Goal: Information Seeking & Learning: Find specific fact

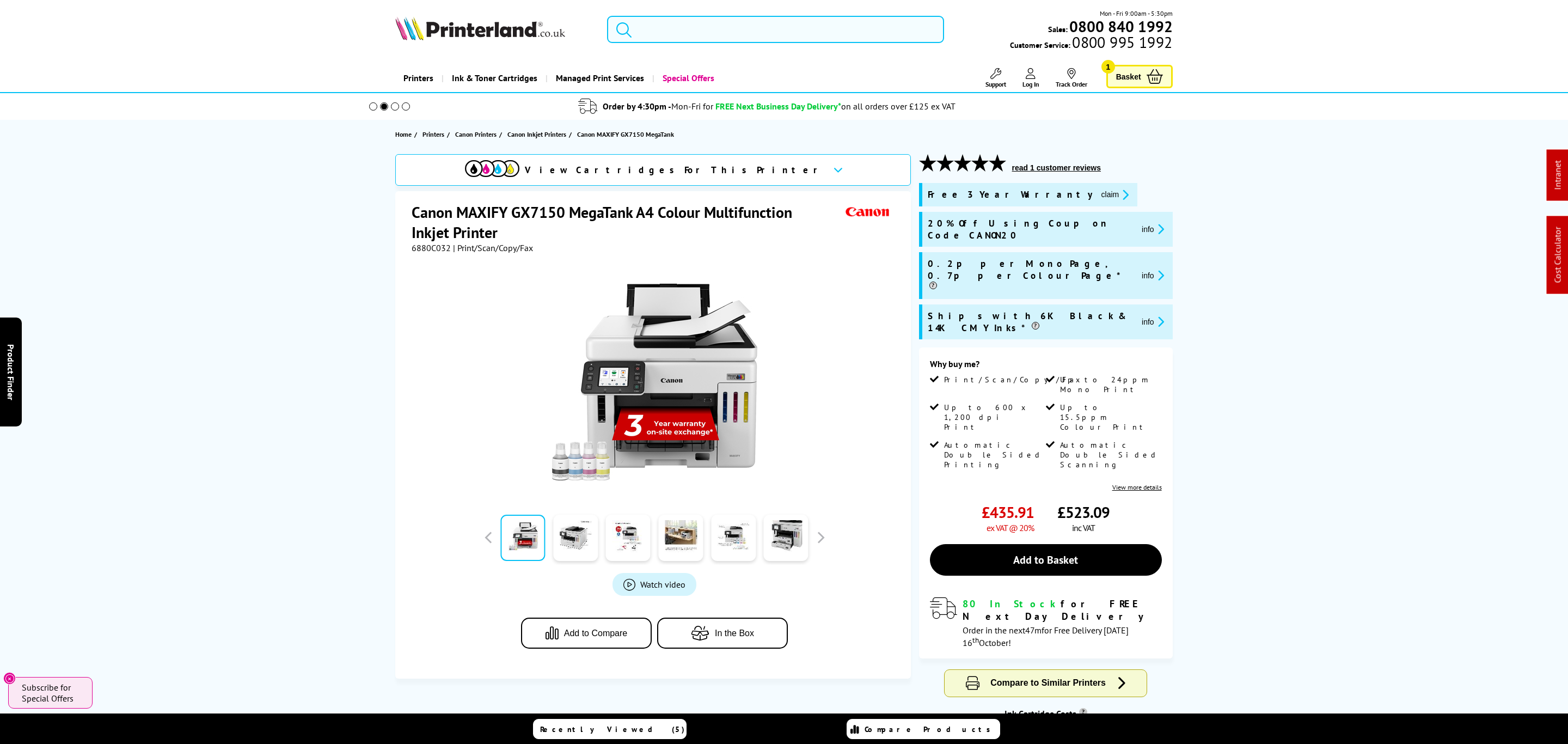
click at [754, 23] on input "search" at bounding box center [775, 29] width 337 height 27
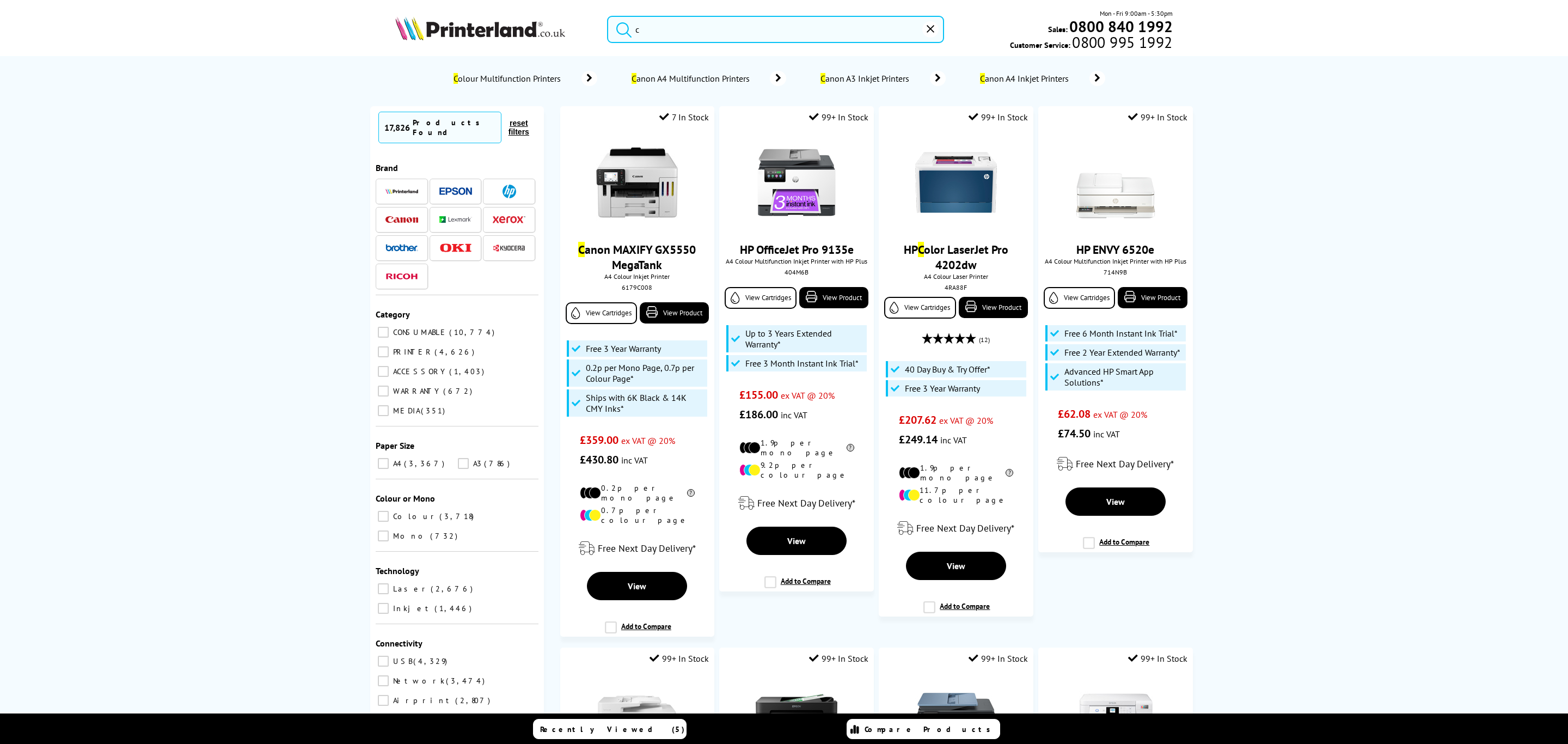
click at [754, 24] on input "c" at bounding box center [775, 29] width 337 height 27
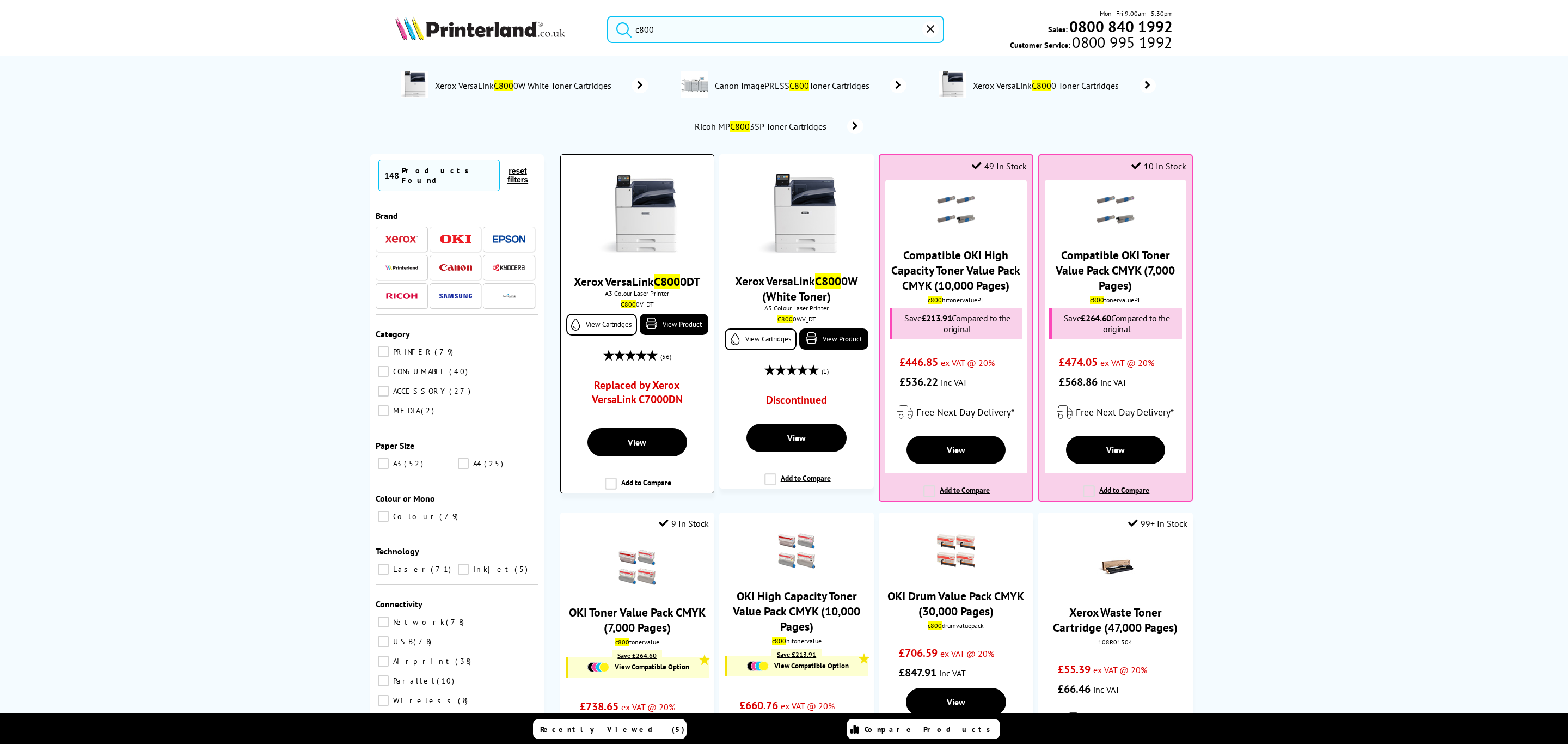
type input "c800"
click at [644, 196] on img at bounding box center [637, 214] width 81 height 81
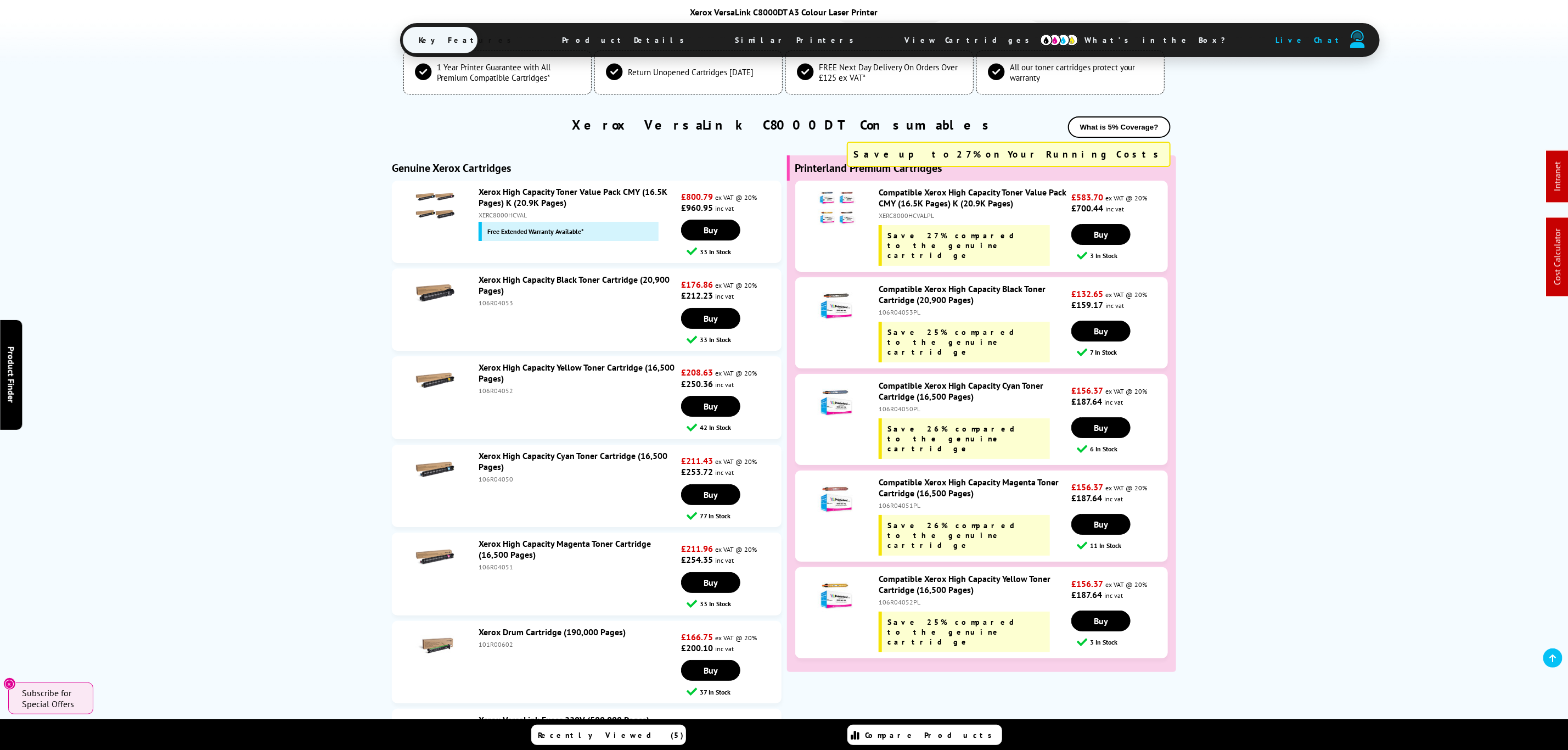
scroll to position [3303, 0]
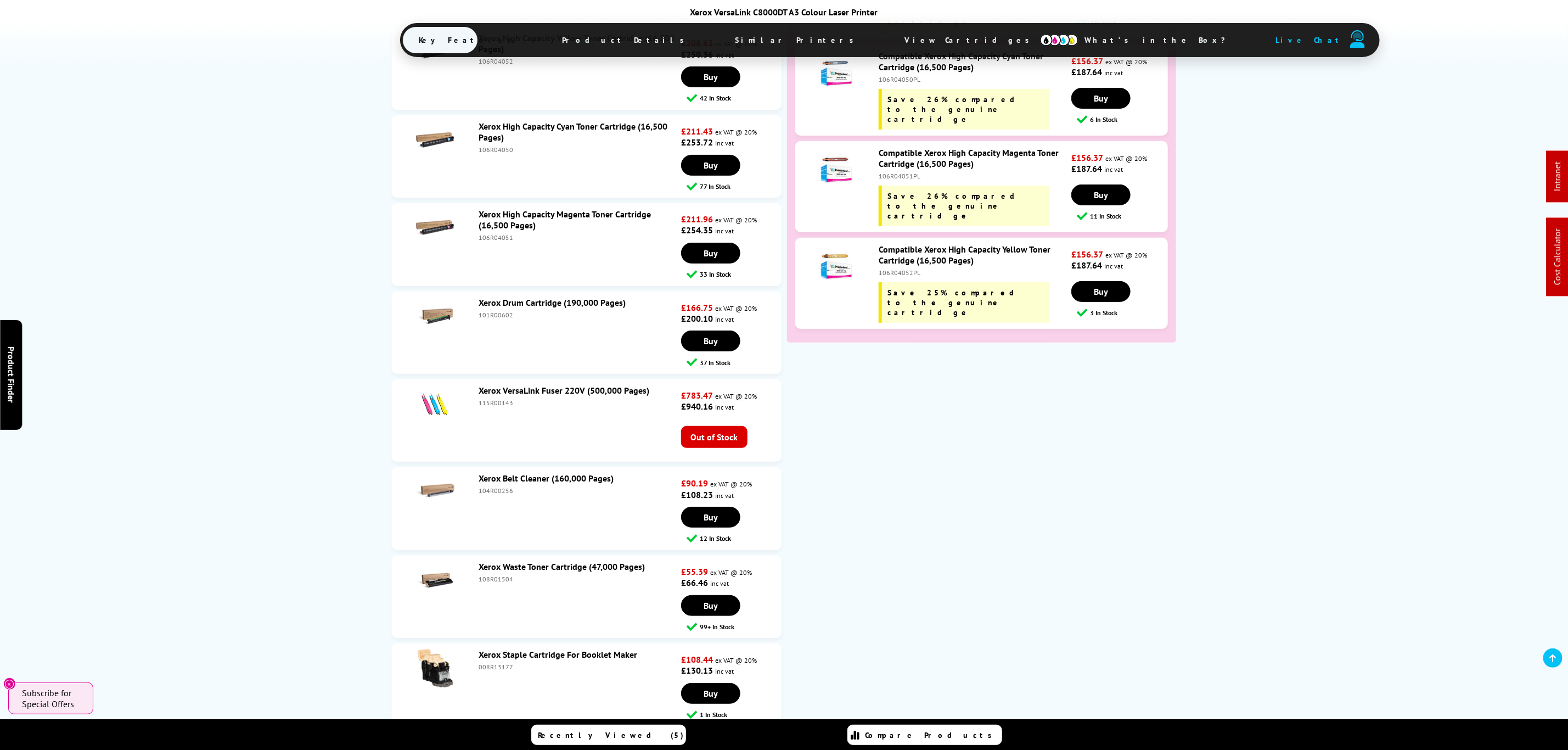
click at [500, 577] on div "108R01504" at bounding box center [578, 579] width 200 height 8
copy div "108R01504"
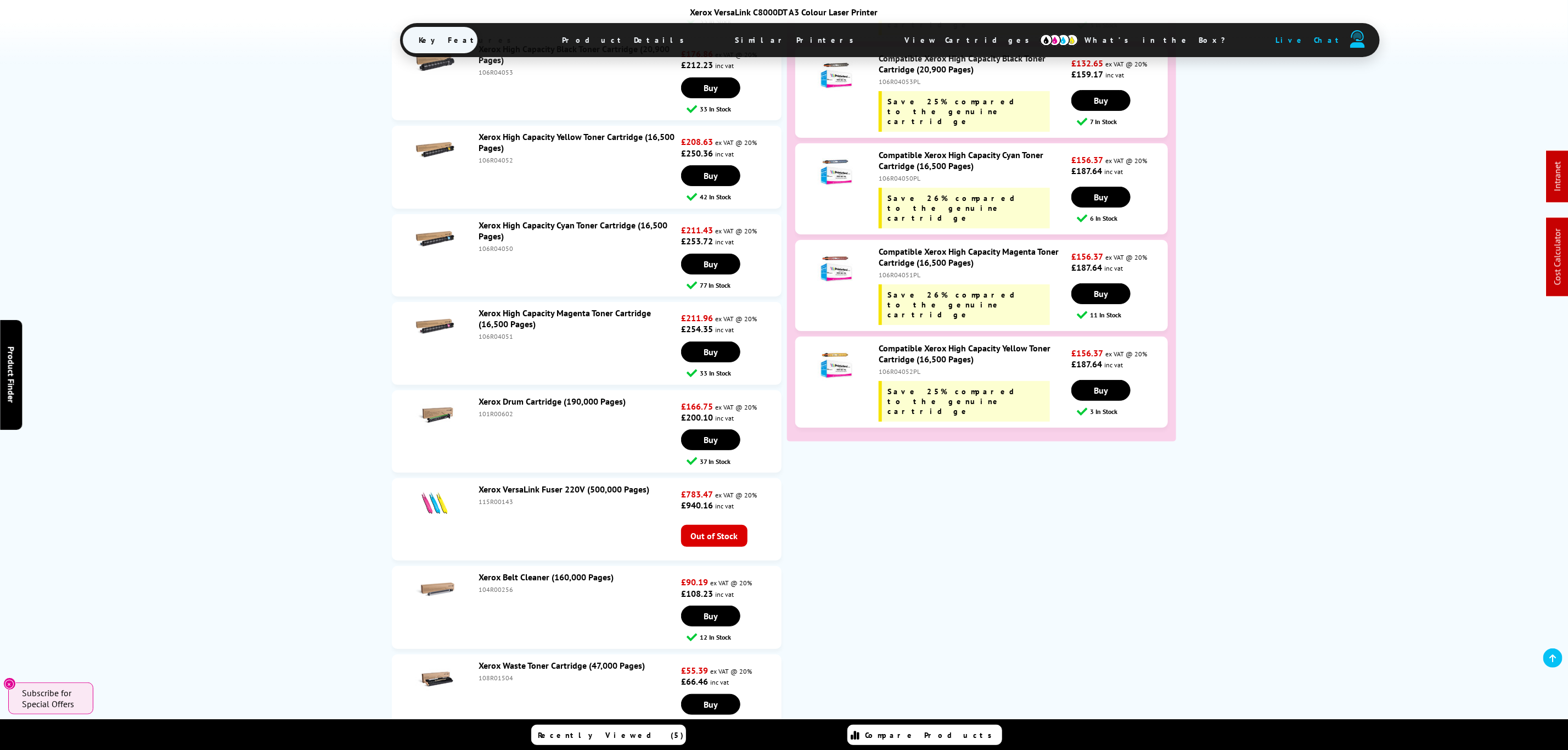
scroll to position [3187, 0]
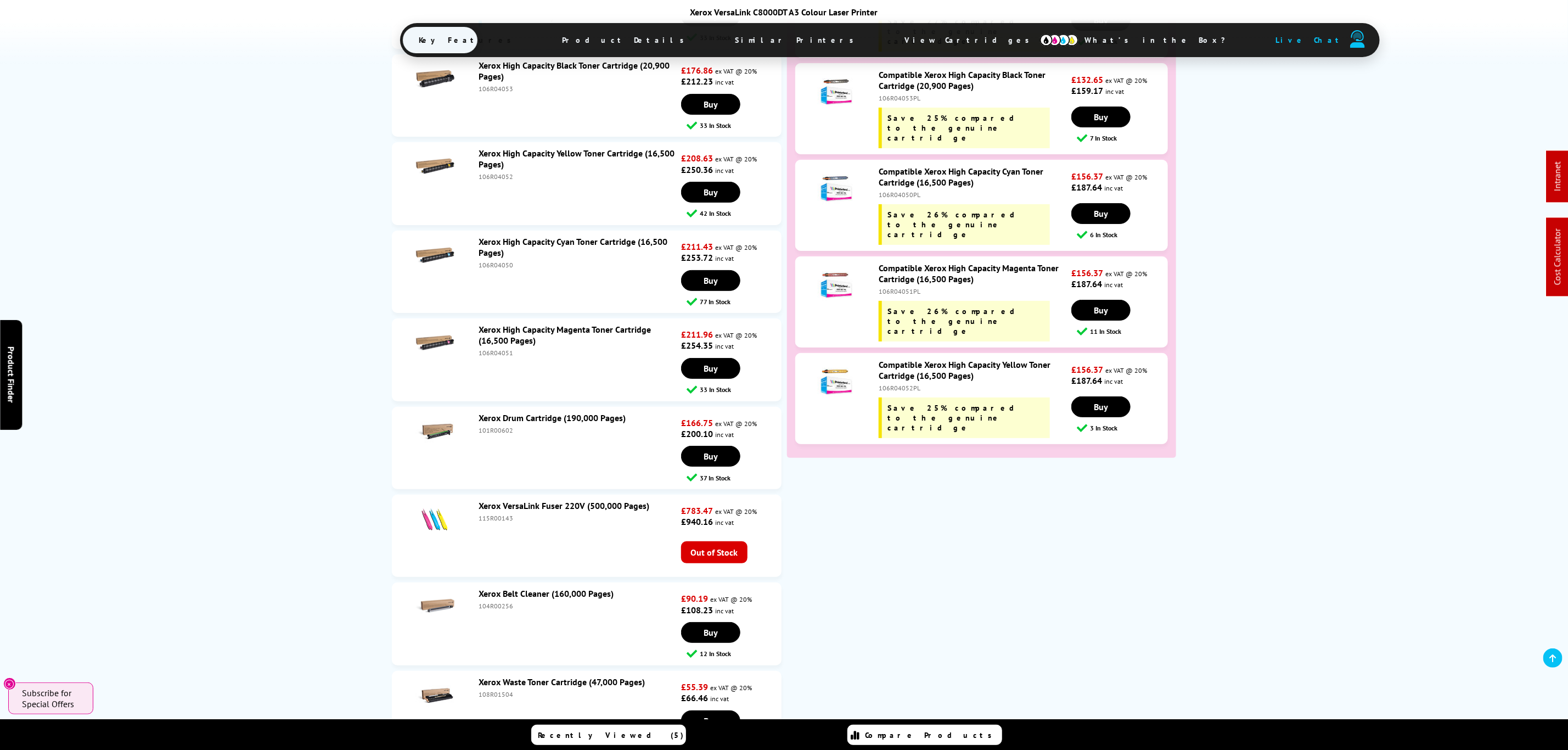
click at [899, 384] on div "106R04052PL" at bounding box center [974, 387] width 190 height 8
copy div "106R04052PL"
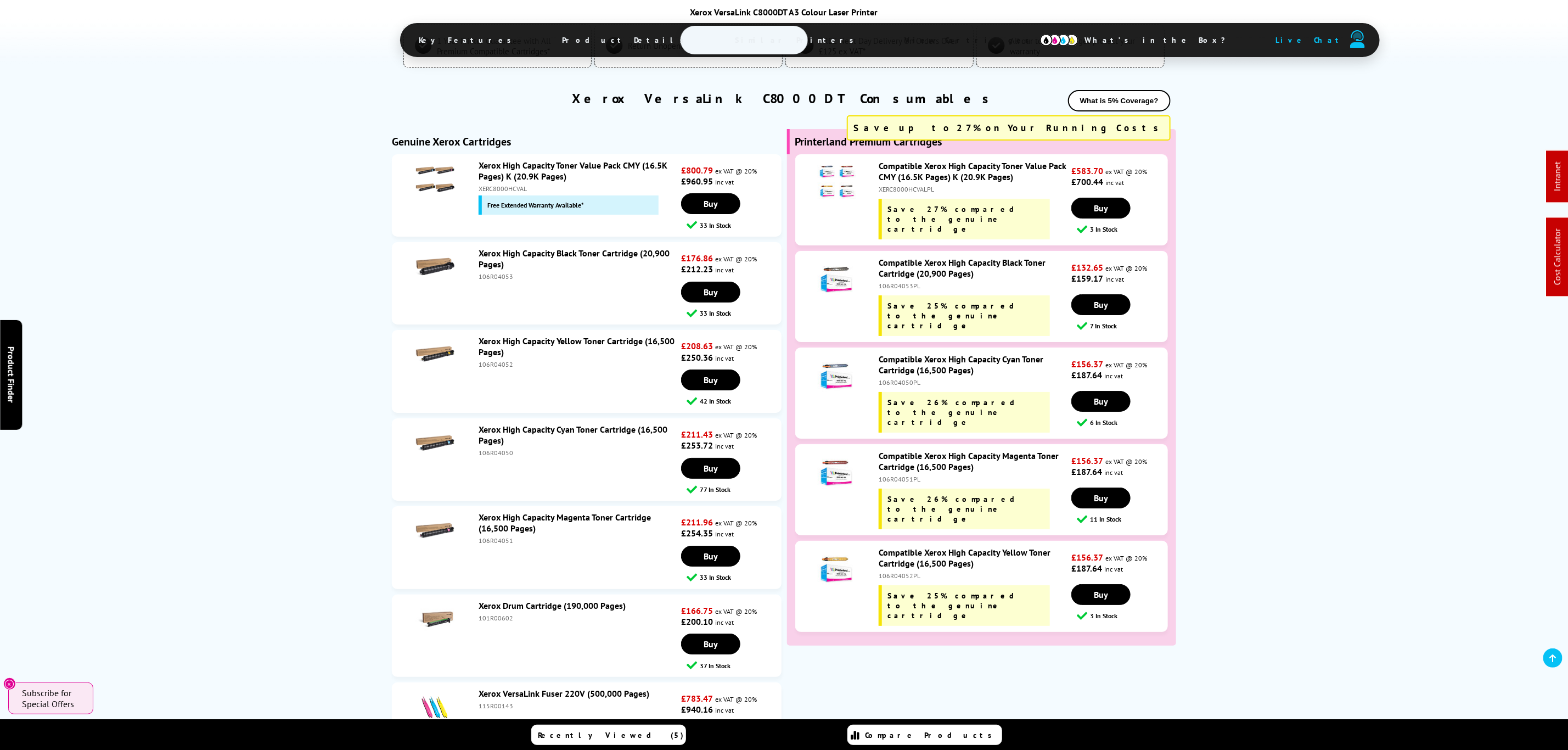
scroll to position [2858, 0]
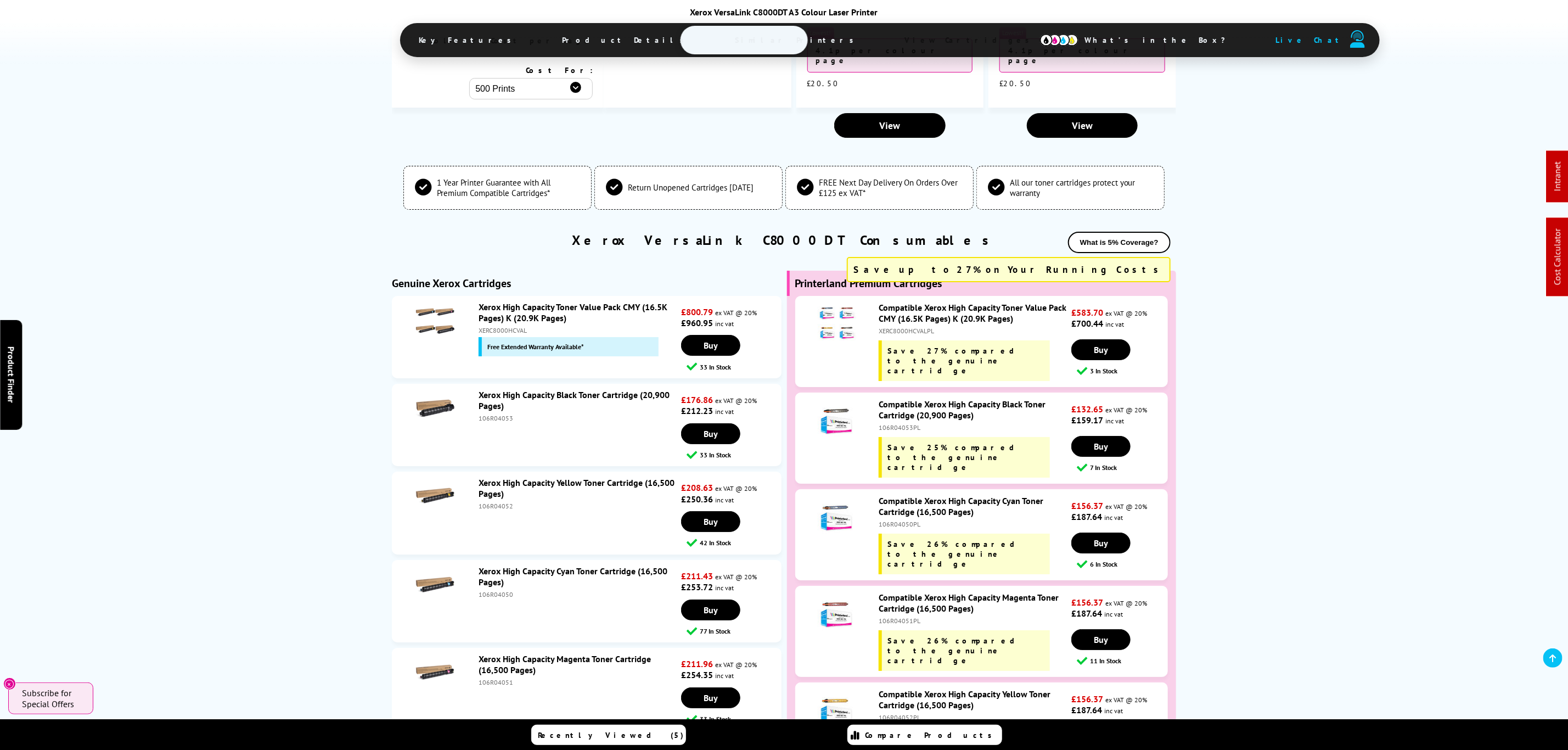
click at [898, 423] on div "106R04053PL" at bounding box center [974, 426] width 190 height 8
copy div "106R04053PL"
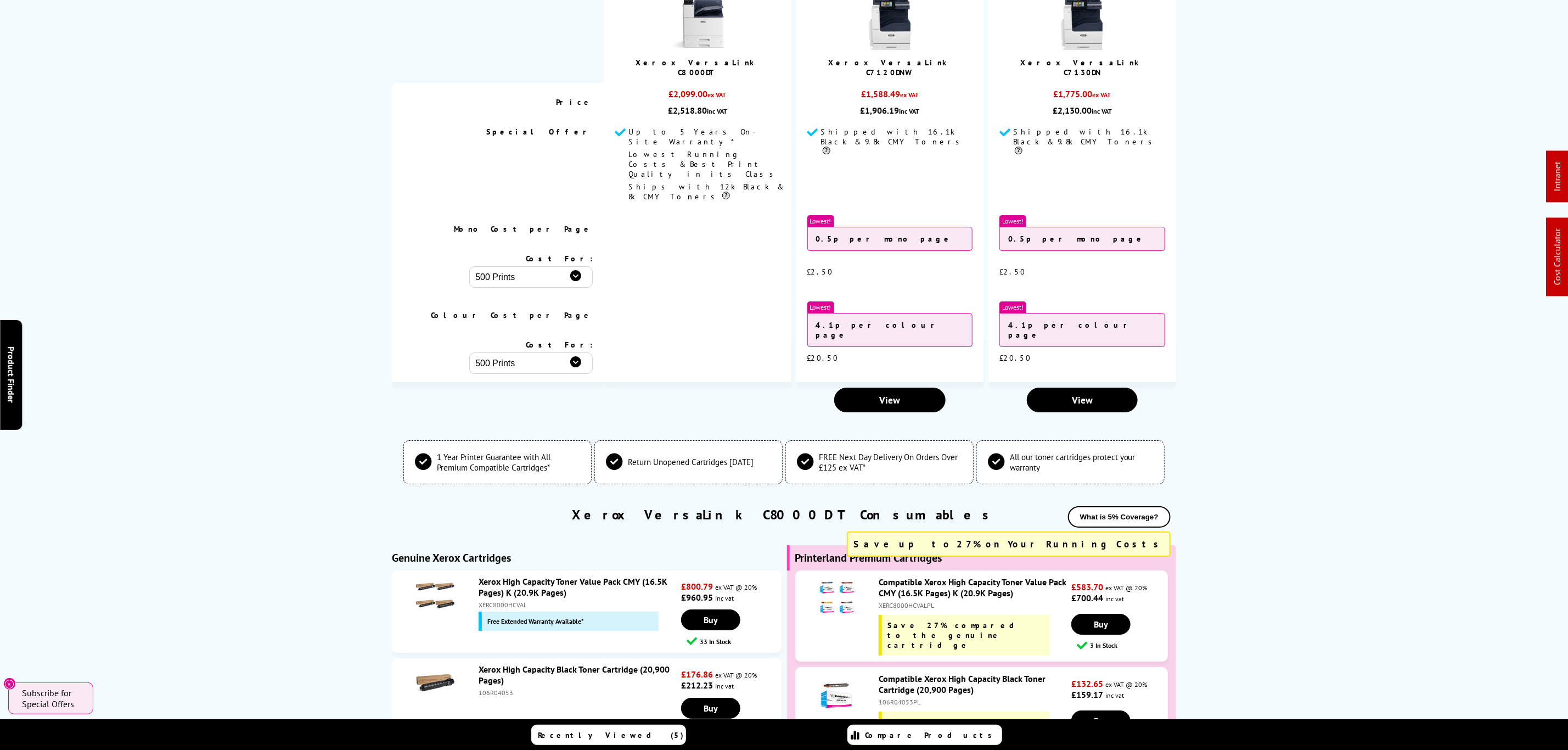
scroll to position [0, 0]
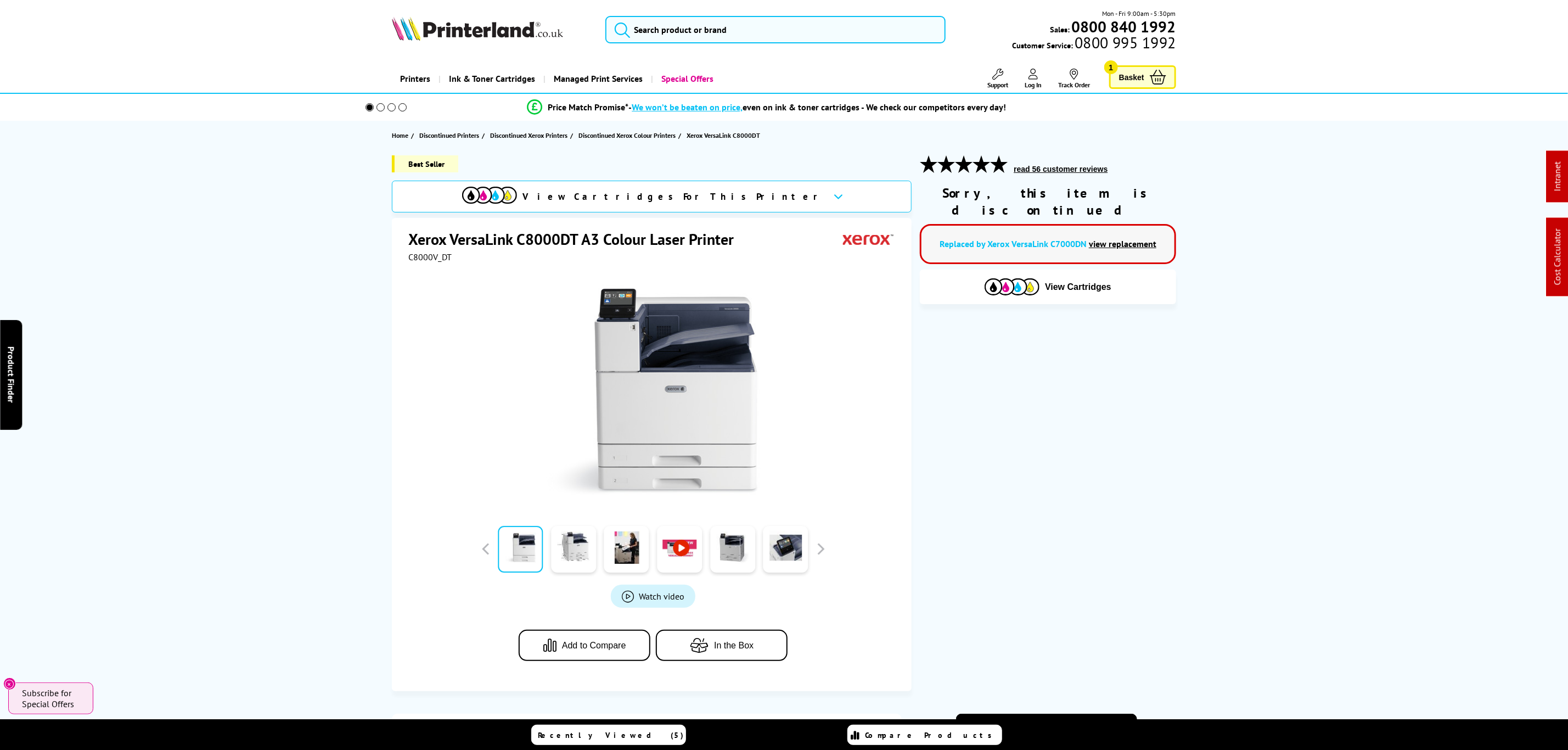
drag, startPoint x: 222, startPoint y: 550, endPoint x: 397, endPoint y: 96, distance: 486.6
